Goal: Check status

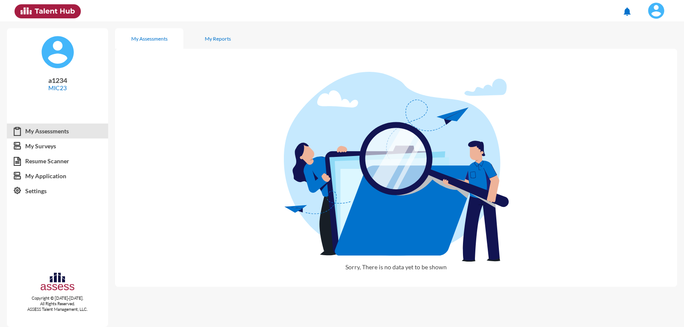
click at [632, 7] on mat-icon "notifications" at bounding box center [627, 11] width 10 height 10
click at [661, 4] on div at bounding box center [342, 163] width 684 height 327
click at [661, 7] on img at bounding box center [655, 10] width 17 height 17
click at [650, 79] on link "Logout" at bounding box center [646, 79] width 45 height 16
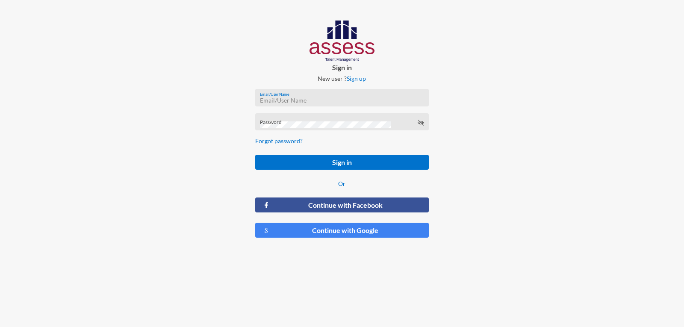
click at [351, 98] on input "Email/User Name" at bounding box center [342, 100] width 164 height 7
type input "a1234"
click at [255, 155] on button "Sign in" at bounding box center [341, 162] width 173 height 15
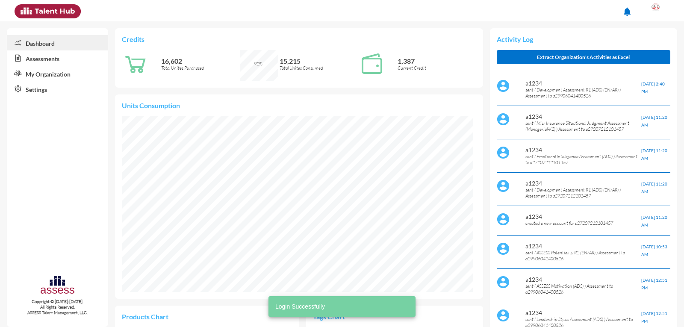
scroll to position [80, 169]
click at [42, 62] on link "Assessments" at bounding box center [57, 57] width 101 height 15
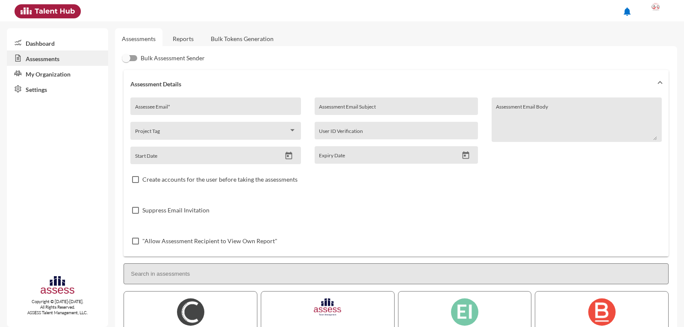
click at [192, 105] on div "Assessee Email *" at bounding box center [215, 108] width 161 height 13
type input "a302"
click at [194, 39] on link "Reports" at bounding box center [183, 38] width 35 height 21
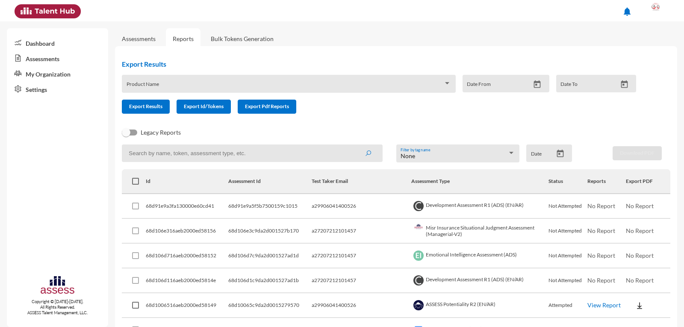
click at [135, 154] on input at bounding box center [252, 153] width 260 height 18
type input "30207232100"
click at [354, 145] on button "submit" at bounding box center [367, 152] width 27 height 15
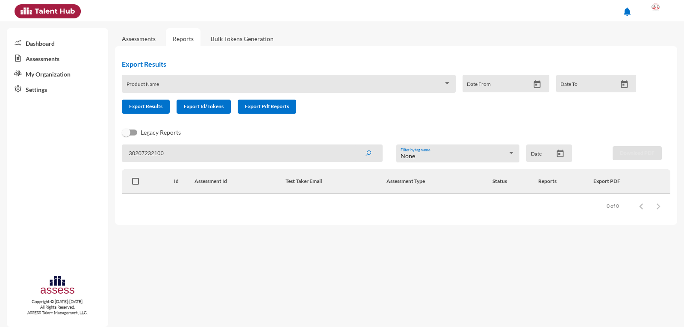
click at [159, 153] on input "30207232100" at bounding box center [252, 153] width 260 height 18
